Goal: Information Seeking & Learning: Learn about a topic

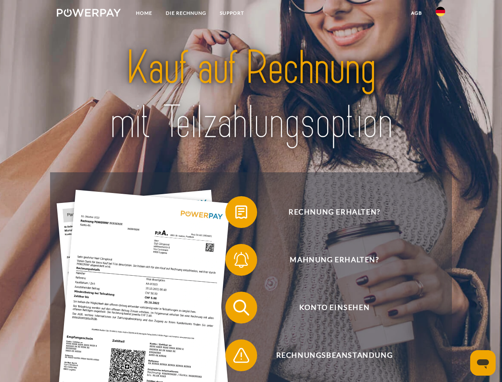
click at [89, 14] on img at bounding box center [89, 13] width 64 height 8
click at [441, 14] on img at bounding box center [441, 12] width 10 height 10
click at [416, 13] on link "agb" at bounding box center [417, 13] width 25 height 14
click at [235, 214] on span at bounding box center [230, 212] width 40 height 40
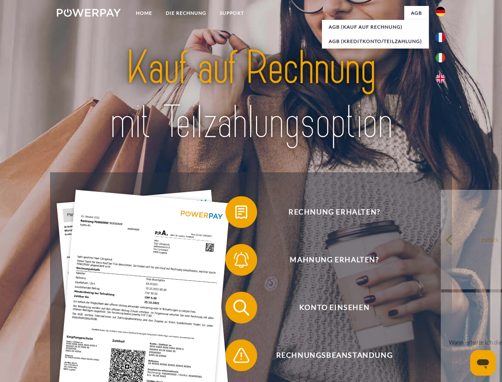
click at [235, 261] on span at bounding box center [230, 260] width 40 height 40
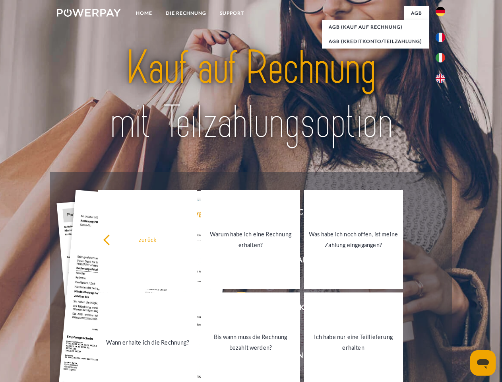
click at [235, 309] on link "Bis wann muss die Rechnung bezahlt werden?" at bounding box center [250, 341] width 99 height 99
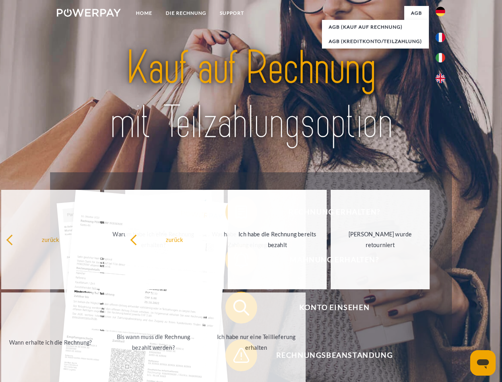
click at [235, 357] on span at bounding box center [230, 355] width 40 height 40
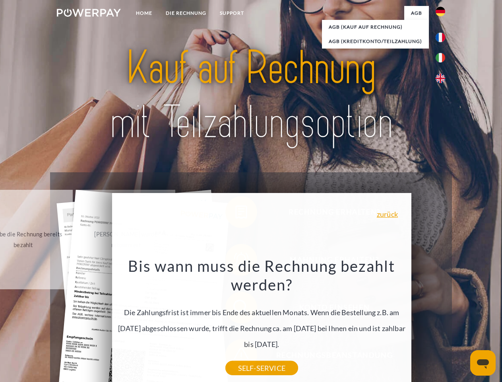
click at [483, 363] on icon "Messaging-Fenster öffnen" at bounding box center [483, 364] width 12 height 10
